Goal: Find contact information: Find contact information

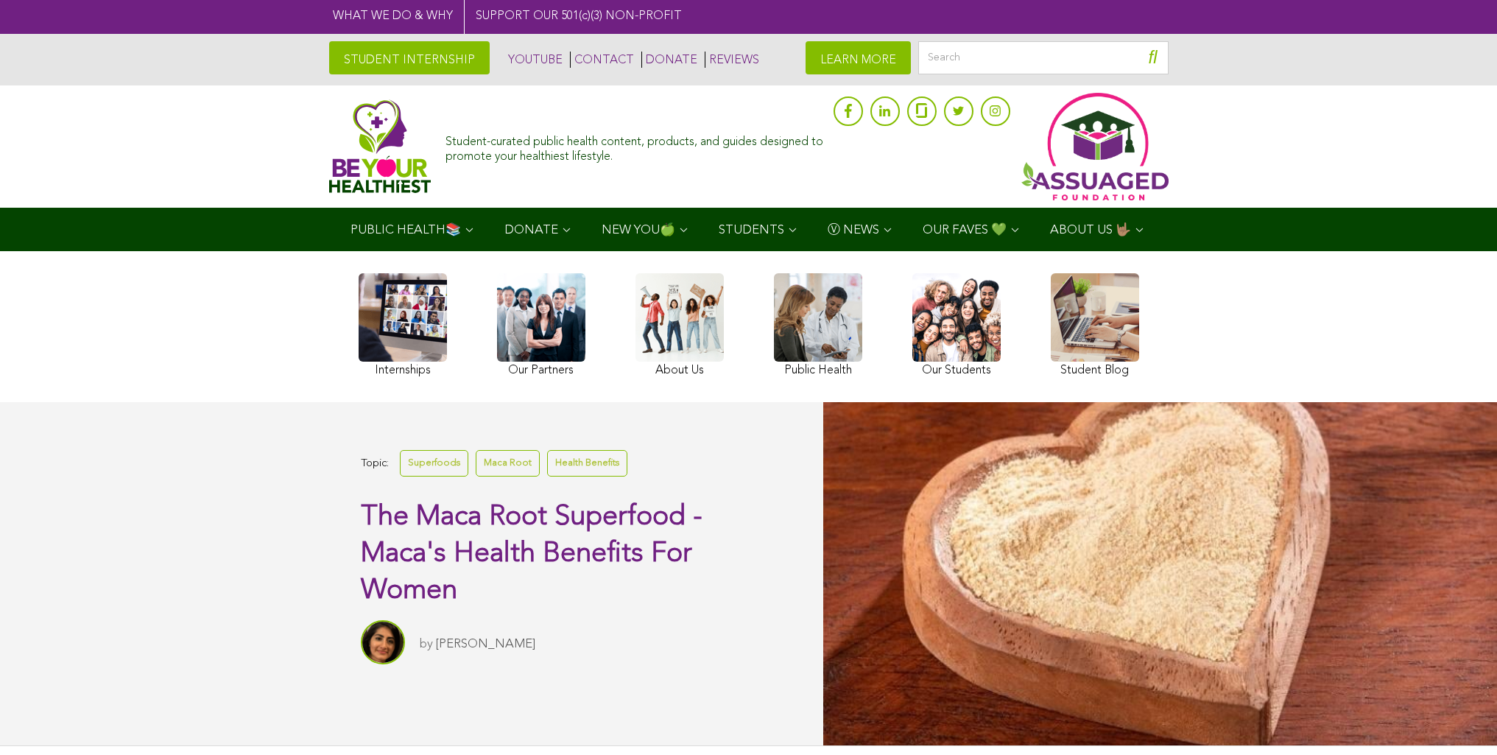
click at [570, 57] on link "CONTACT" at bounding box center [602, 60] width 64 height 16
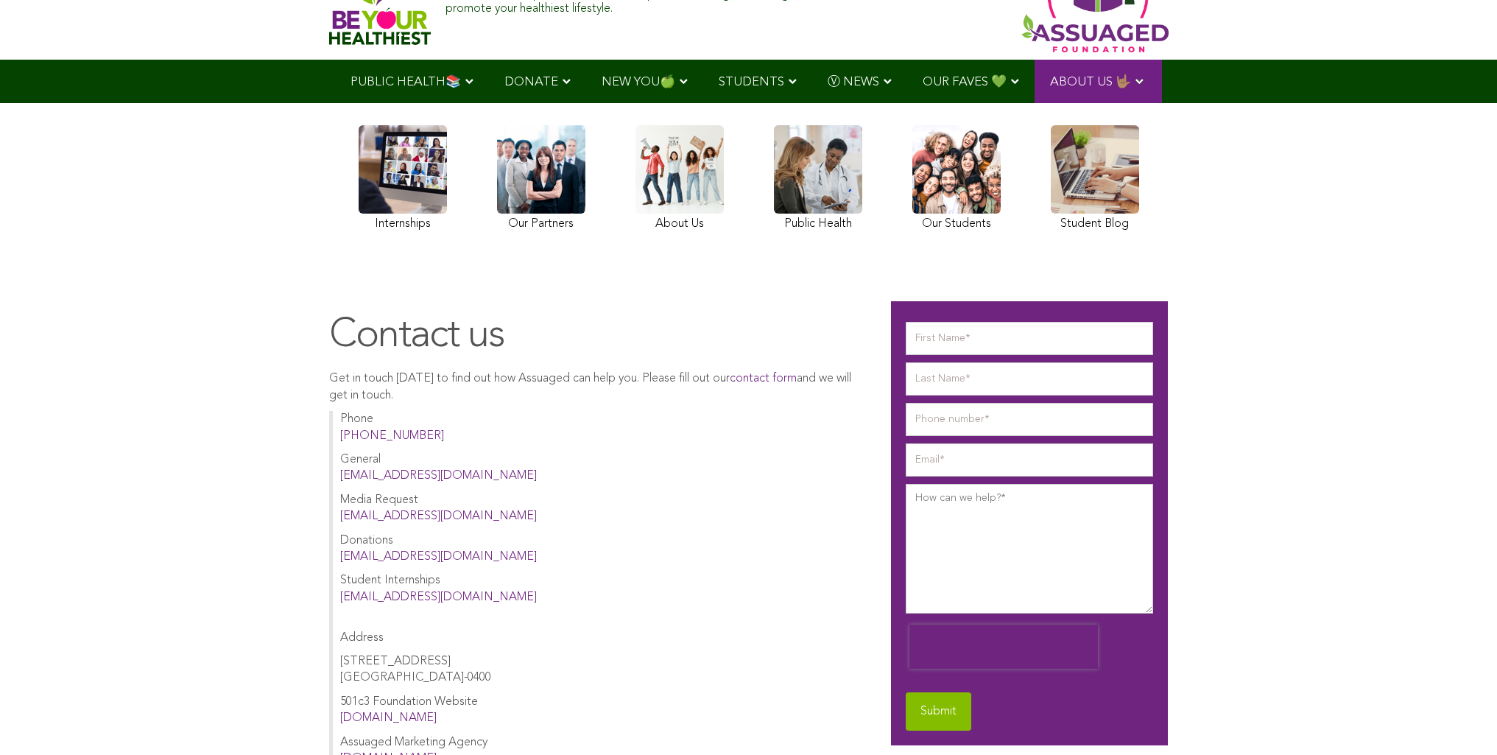
scroll to position [19, 0]
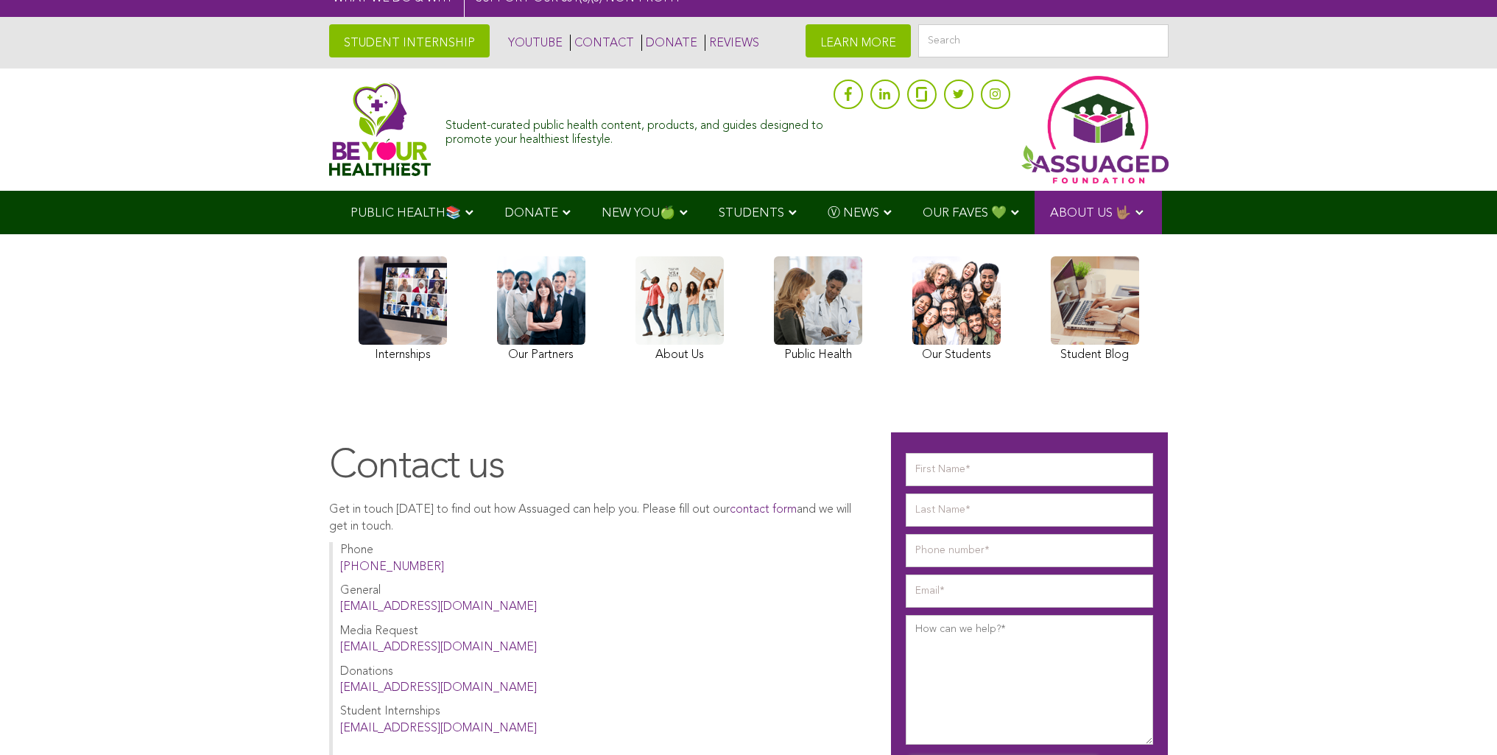
click at [652, 234] on ul "PUBLIC HEALTH📚 YouTube Our Rap Song Immunity Precautions DONATE via Venmo via P…" at bounding box center [748, 212] width 827 height 43
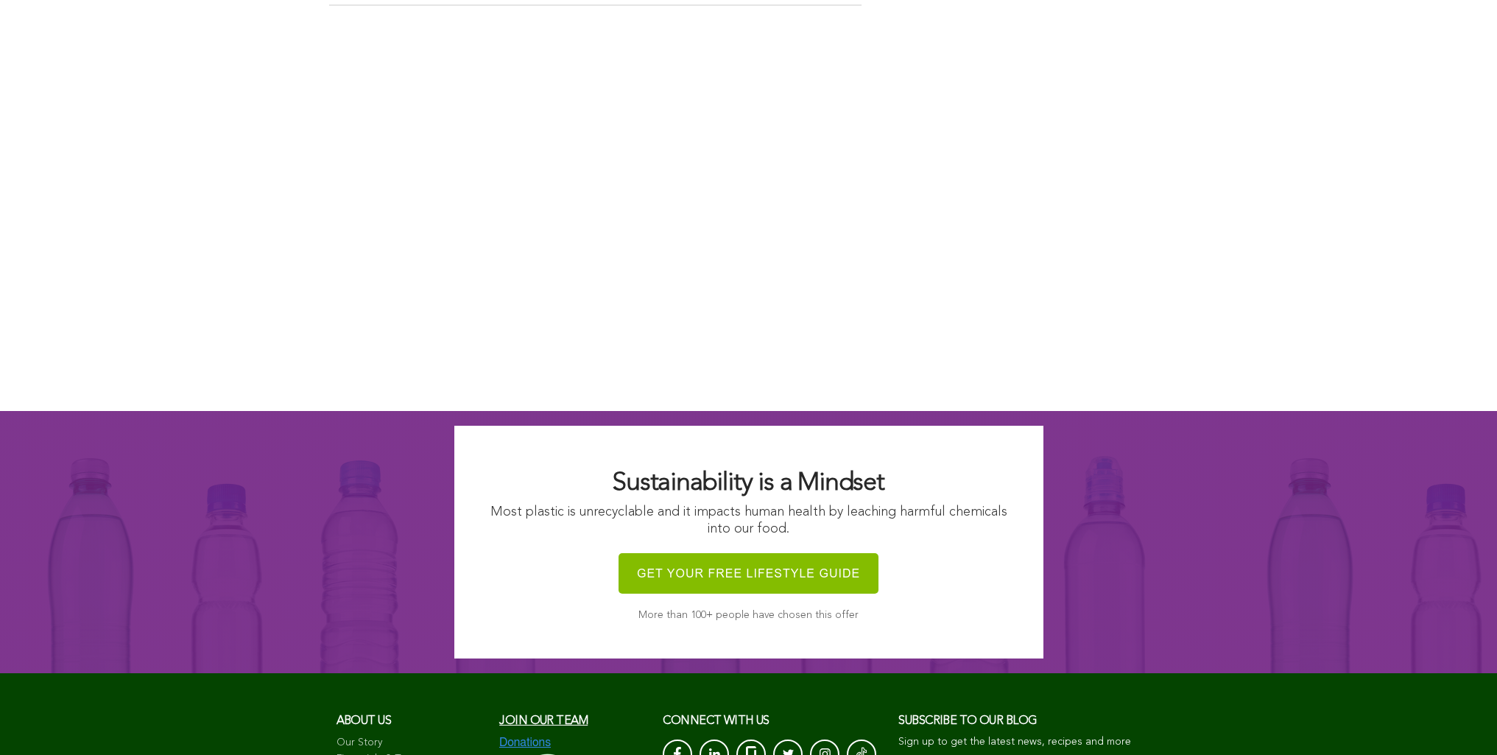
scroll to position [1293, 0]
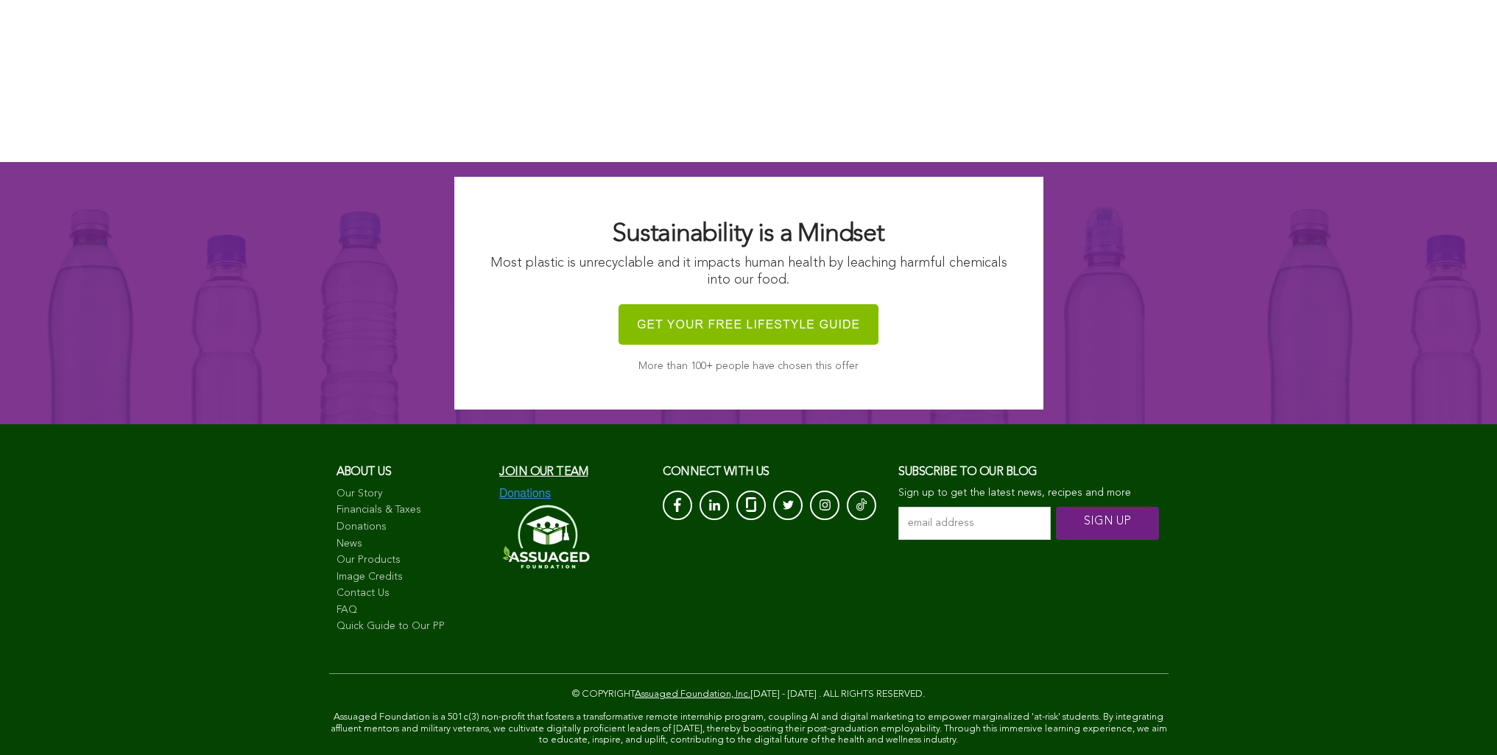
scroll to position [1298, 0]
